Goal: Task Accomplishment & Management: Use online tool/utility

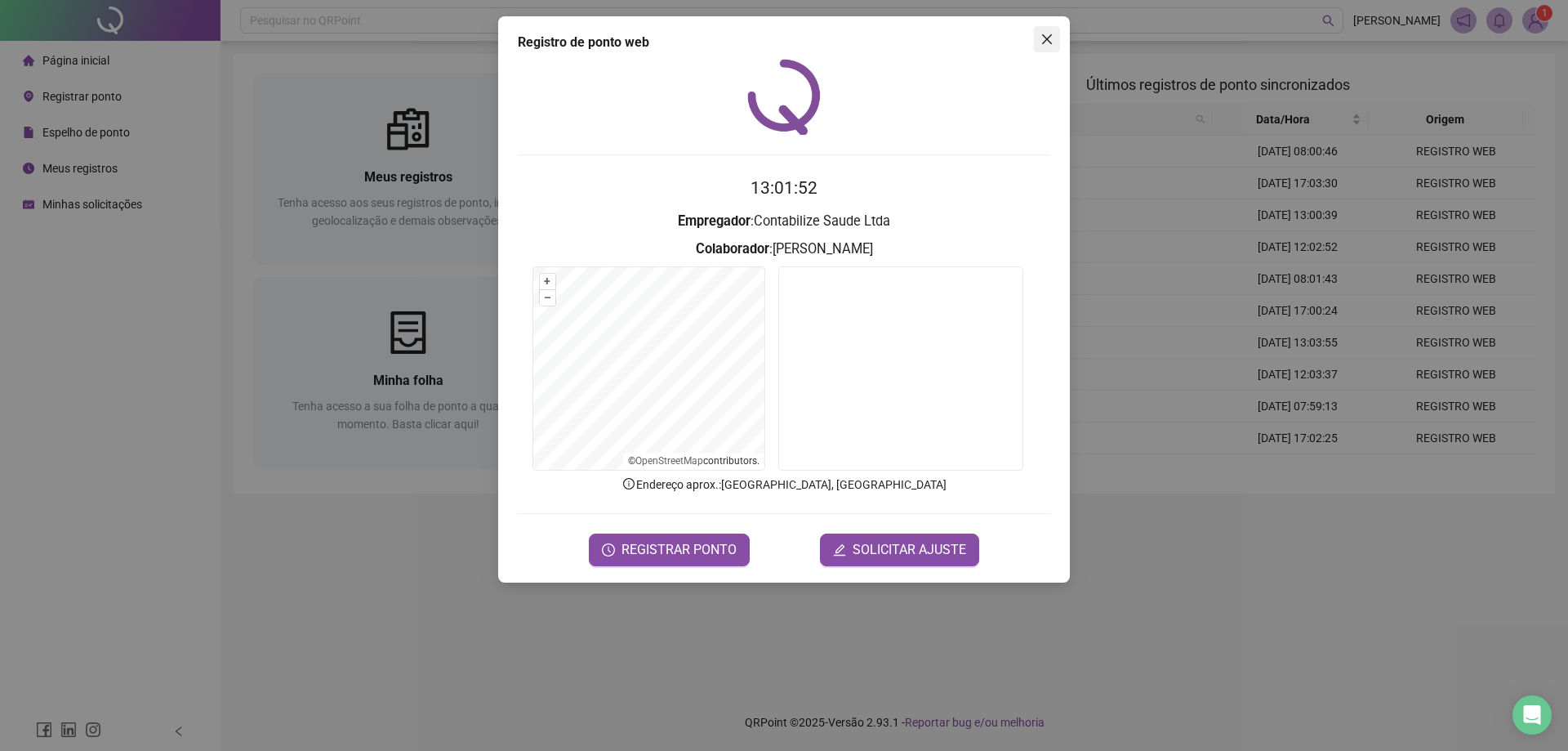
click at [1048, 38] on icon "close" at bounding box center [1047, 39] width 10 height 10
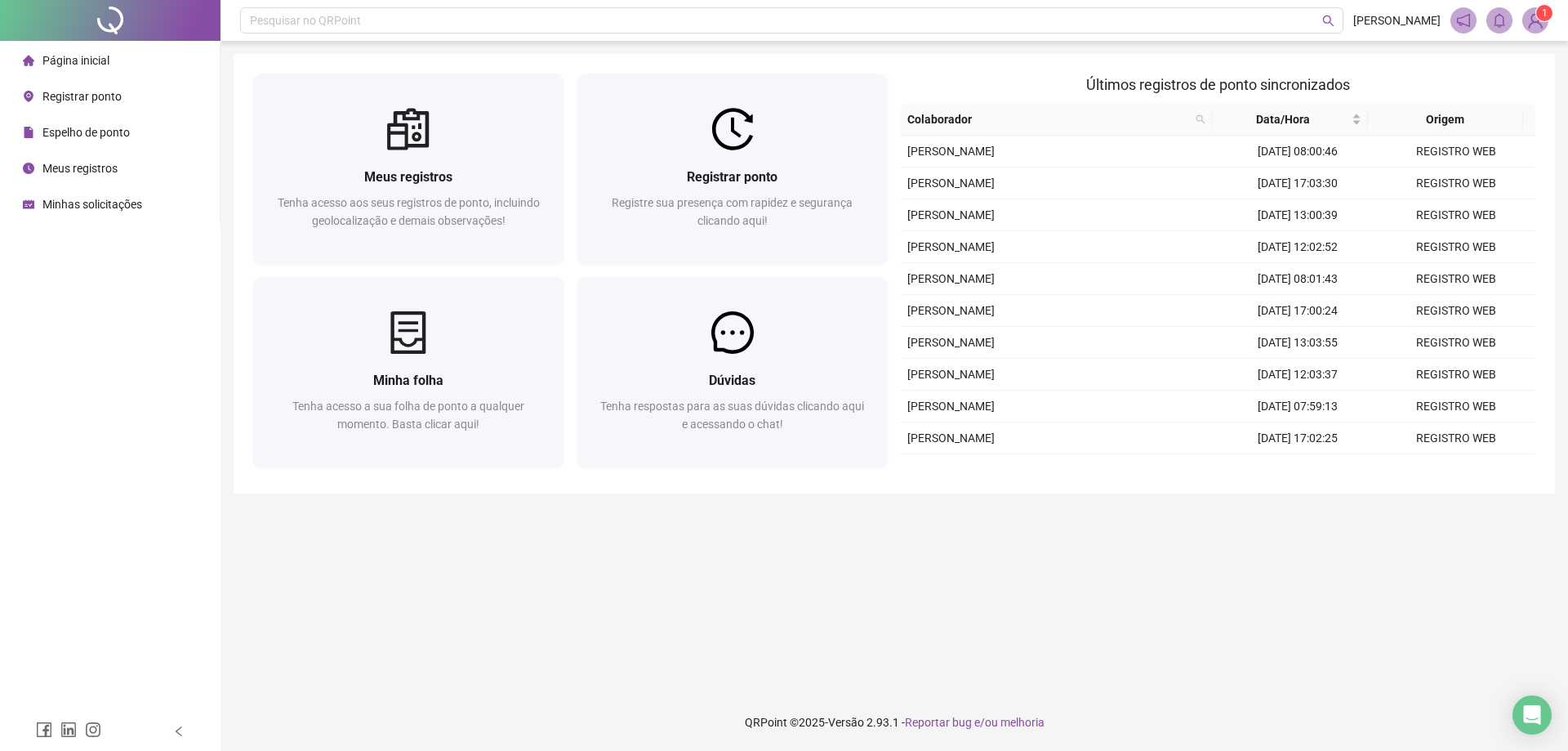
click at [134, 155] on li "Meus registros" at bounding box center [110, 168] width 213 height 32
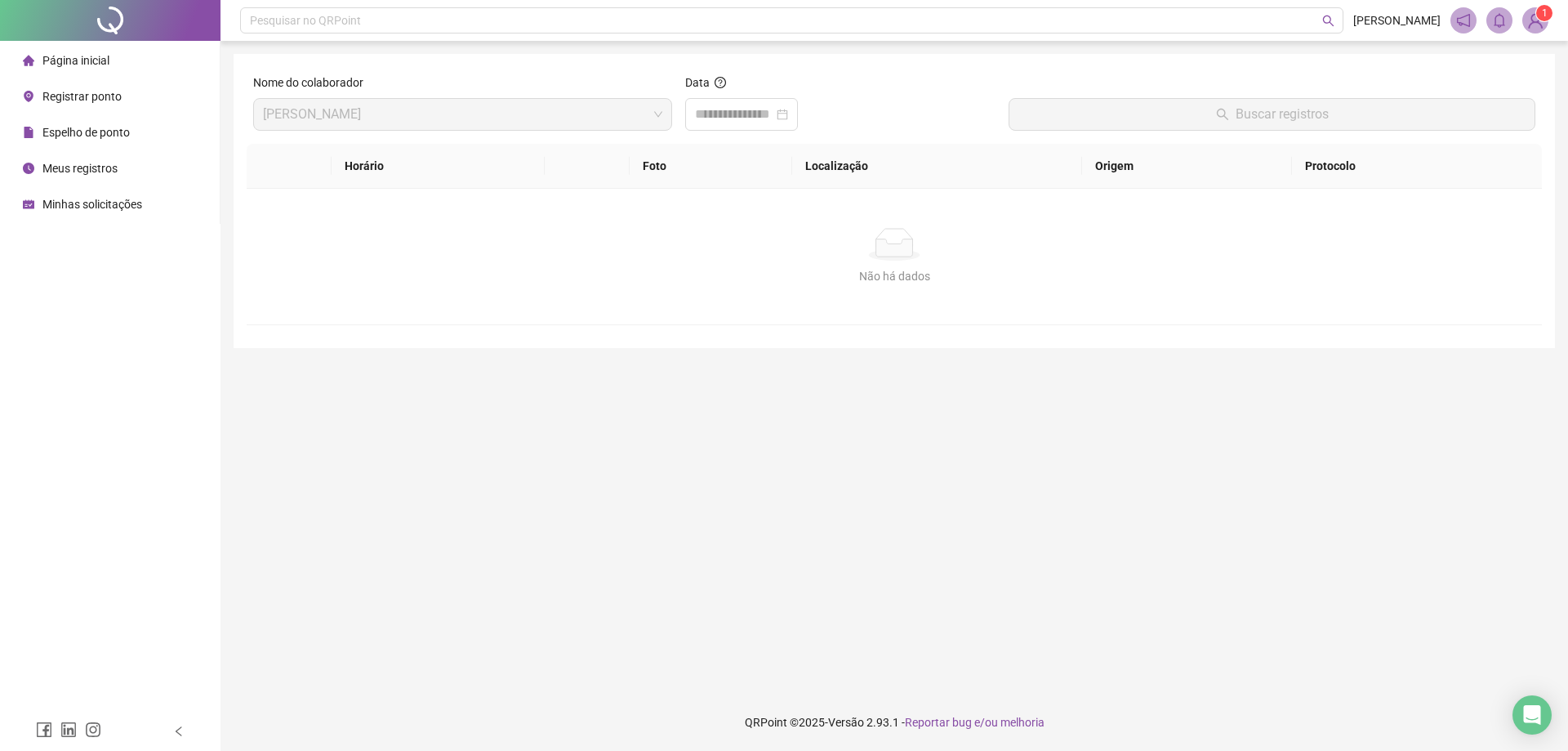
click at [87, 97] on span "Registrar ponto" at bounding box center [82, 96] width 79 height 13
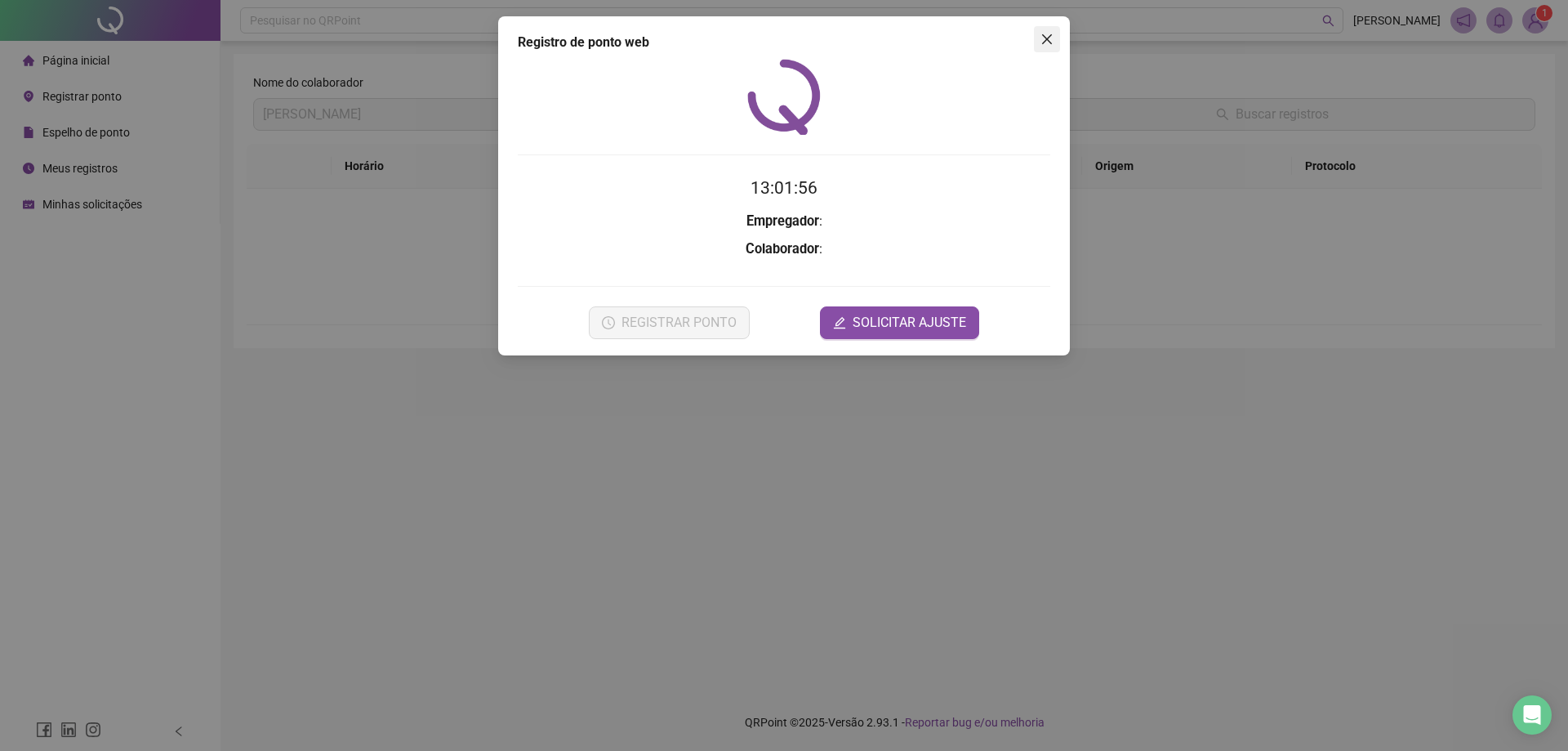
click at [1044, 35] on icon "close" at bounding box center [1047, 39] width 10 height 10
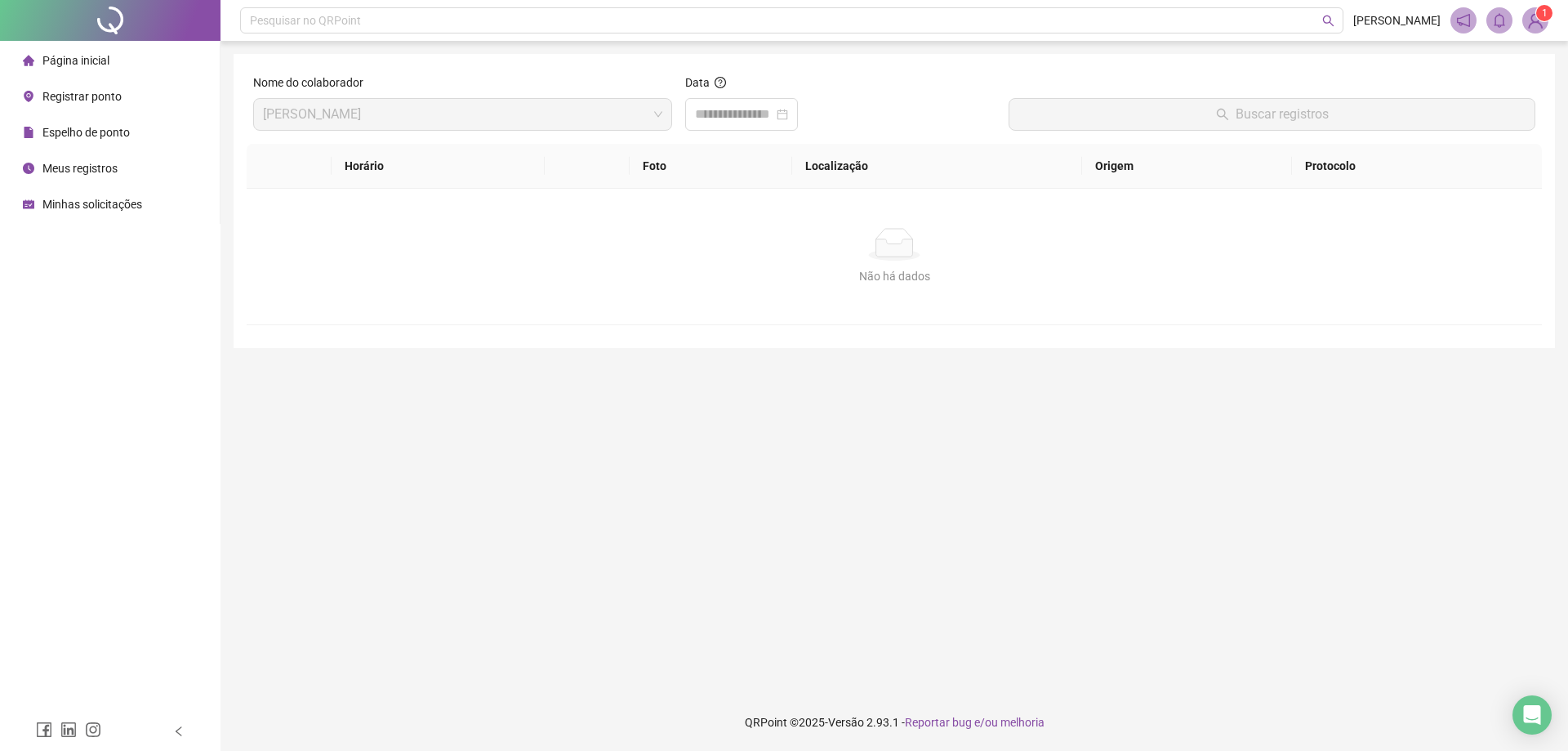
click at [109, 64] on li "Página inicial" at bounding box center [110, 60] width 213 height 32
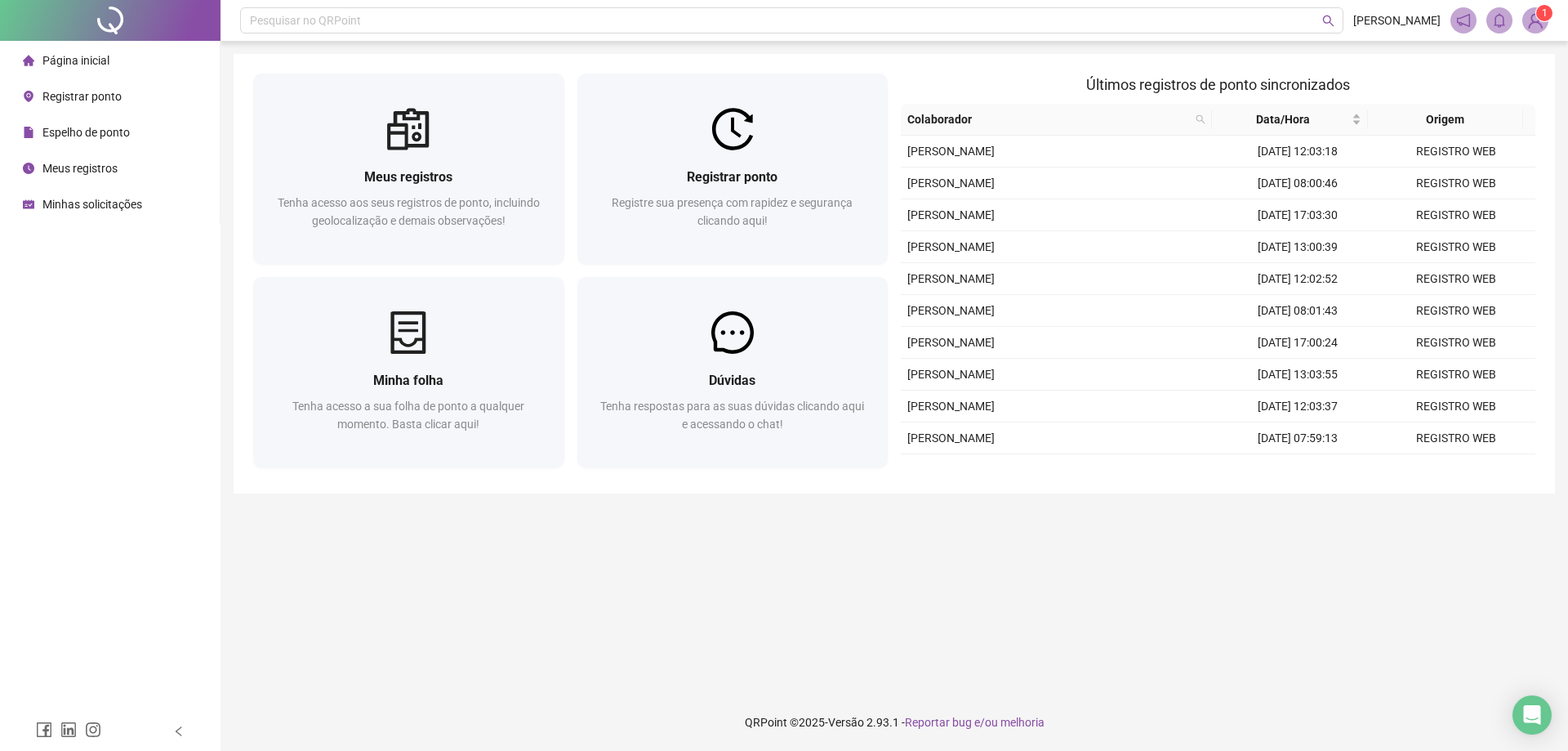
click at [85, 104] on div "Registrar ponto" at bounding box center [72, 96] width 99 height 32
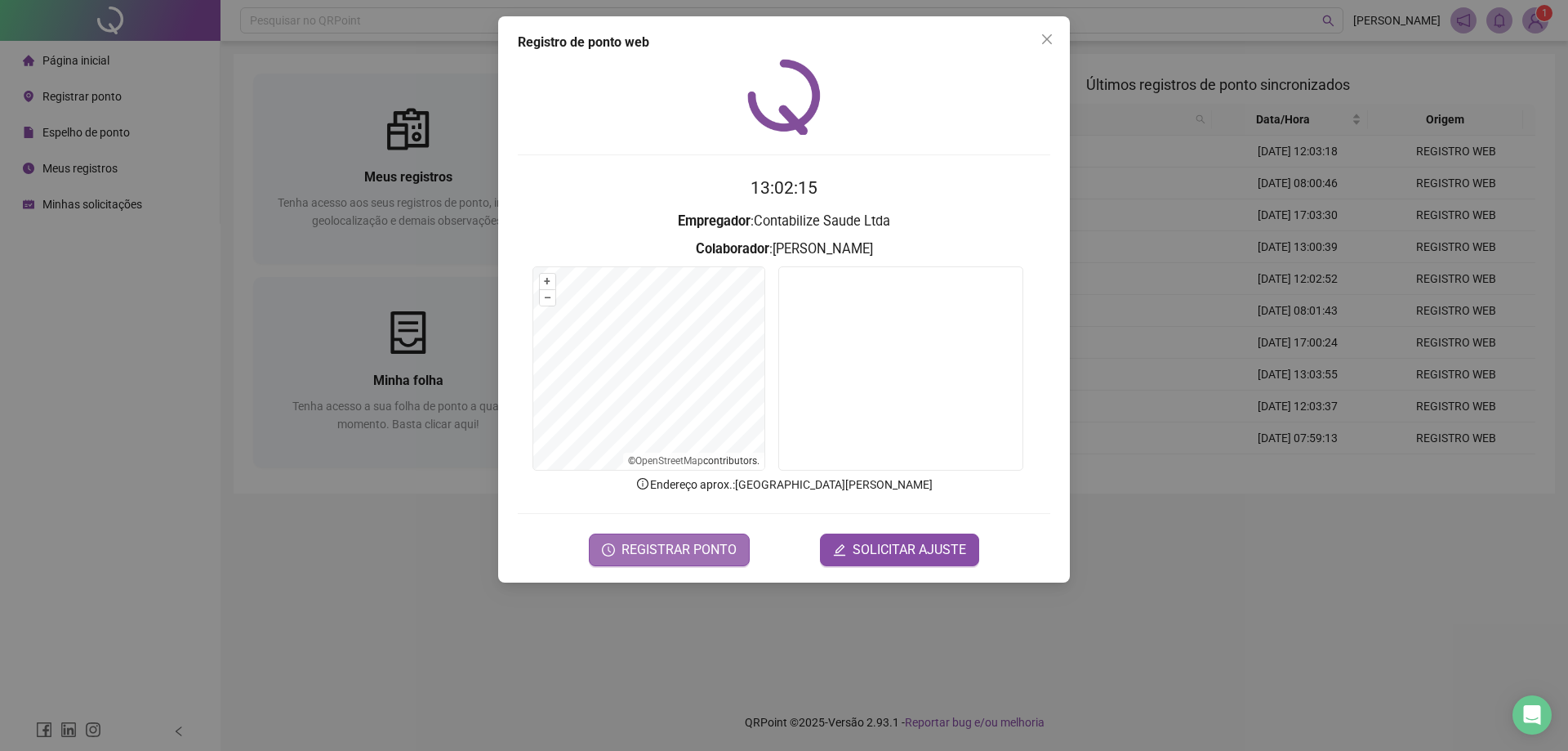
click at [661, 553] on span "REGISTRAR PONTO" at bounding box center [679, 550] width 115 height 19
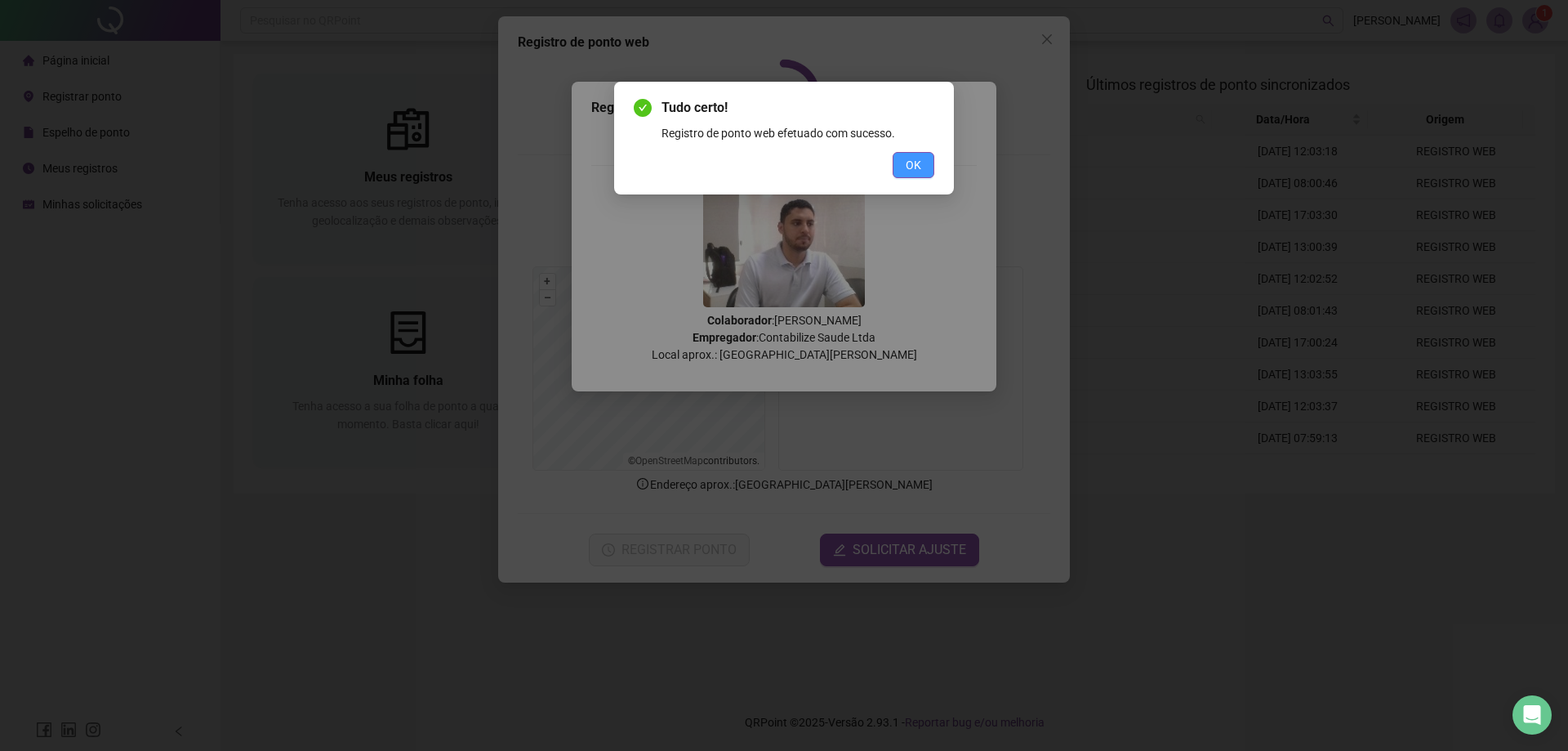
click at [913, 171] on span "OK" at bounding box center [914, 165] width 16 height 18
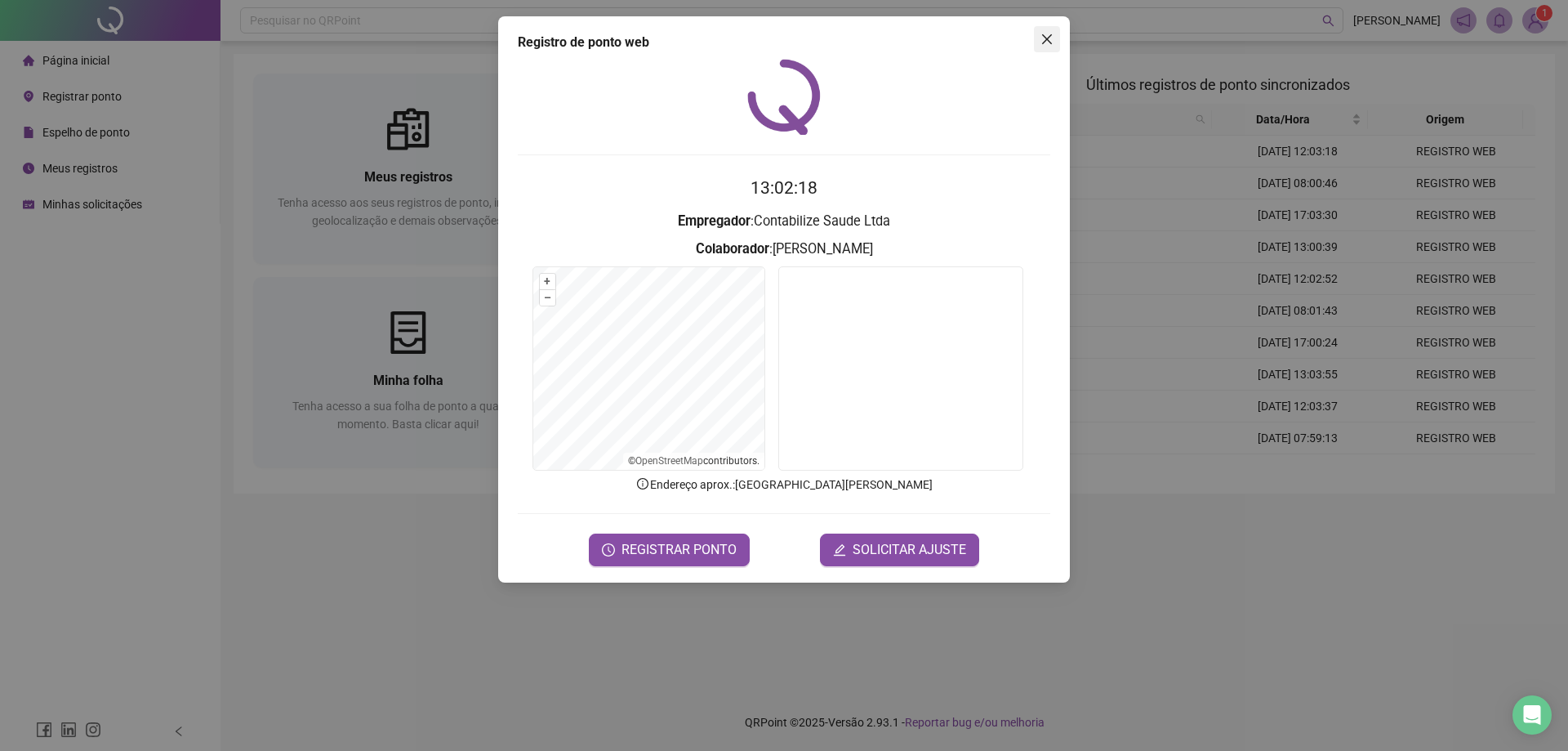
click at [1055, 38] on span "Close" at bounding box center [1047, 39] width 26 height 13
